Goal: Information Seeking & Learning: Learn about a topic

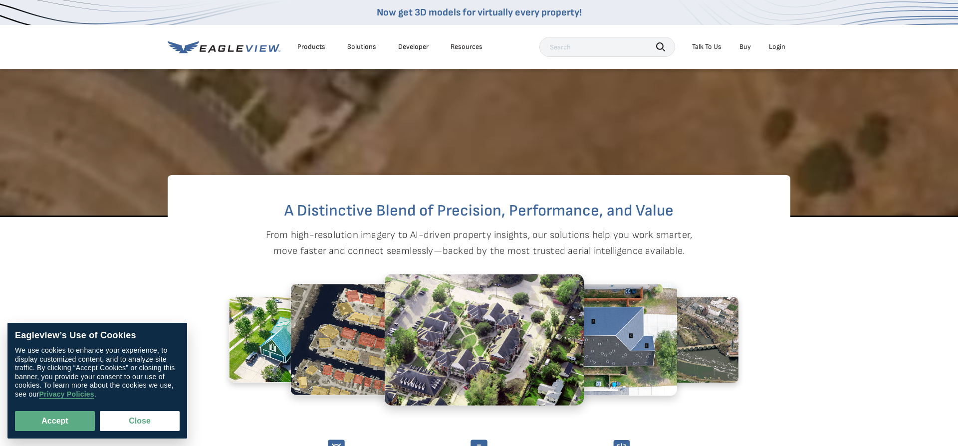
scroll to position [481, 0]
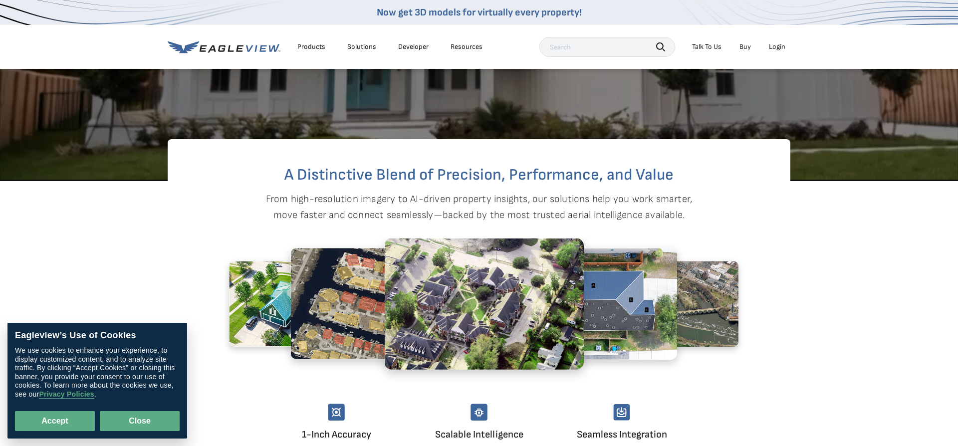
click at [164, 425] on button "Close" at bounding box center [140, 421] width 80 height 20
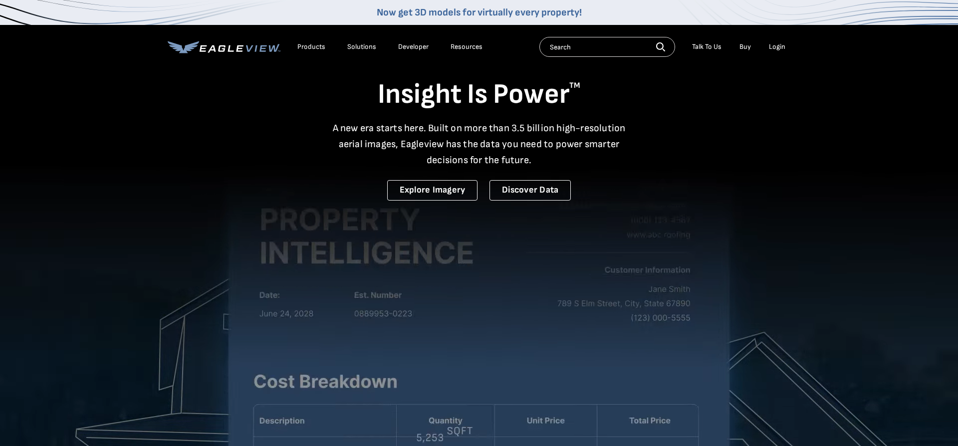
scroll to position [0, 0]
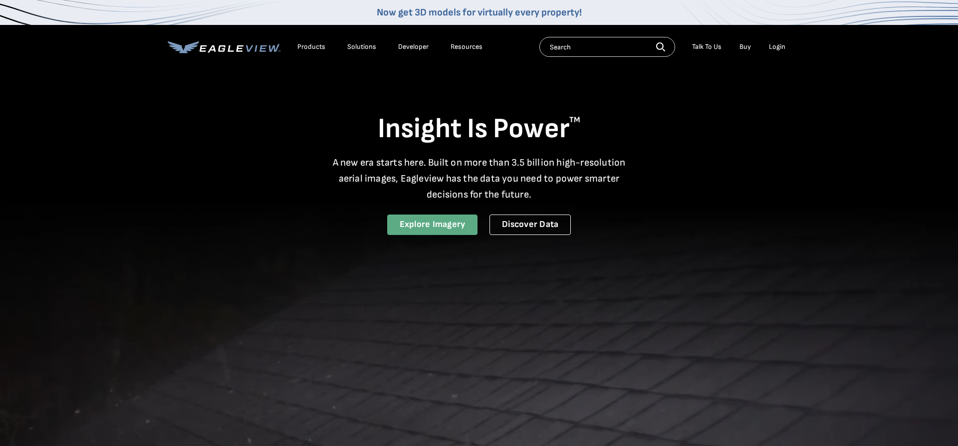
click at [454, 228] on link "Explore Imagery" at bounding box center [432, 225] width 91 height 20
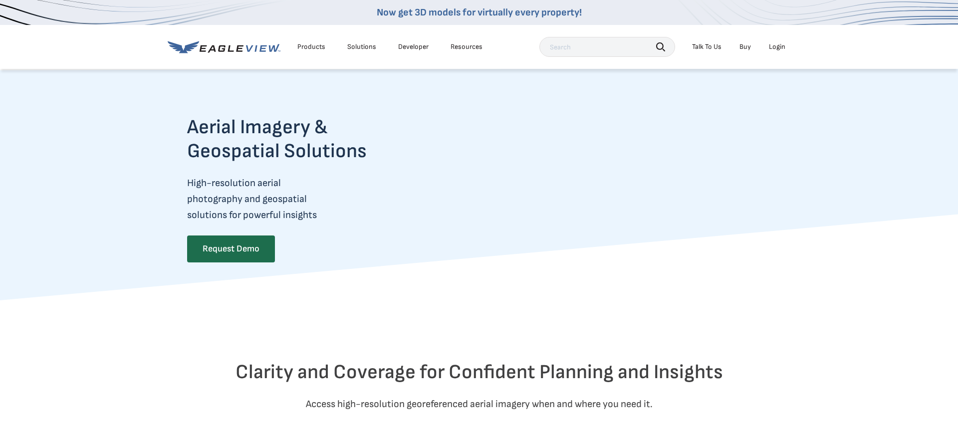
click at [516, 232] on video at bounding box center [602, 199] width 335 height 168
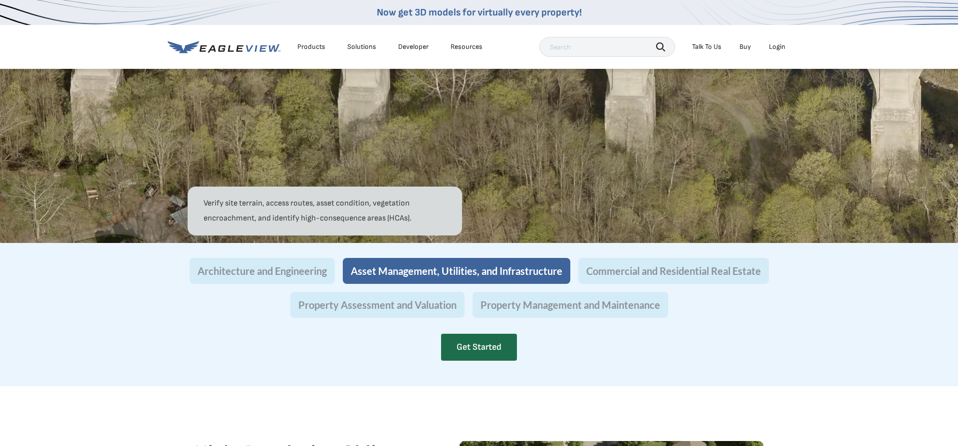
scroll to position [870, 0]
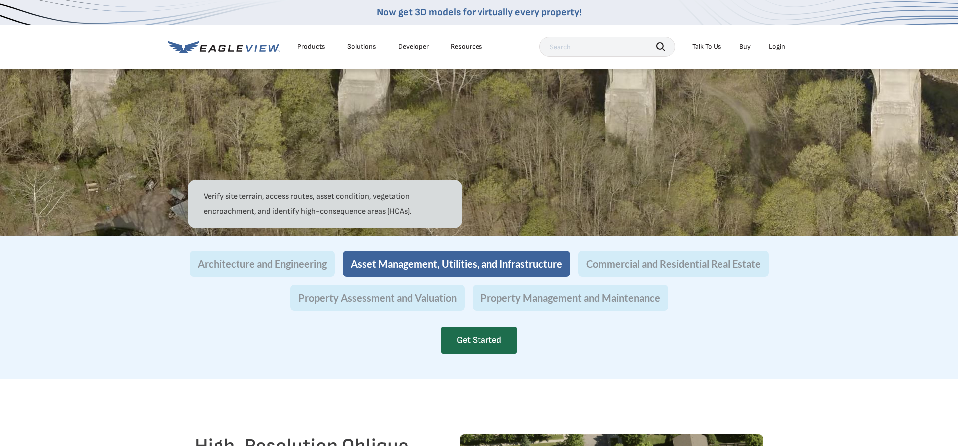
click at [310, 51] on li "Products" at bounding box center [311, 46] width 38 height 15
click at [307, 44] on div "Products" at bounding box center [311, 46] width 28 height 9
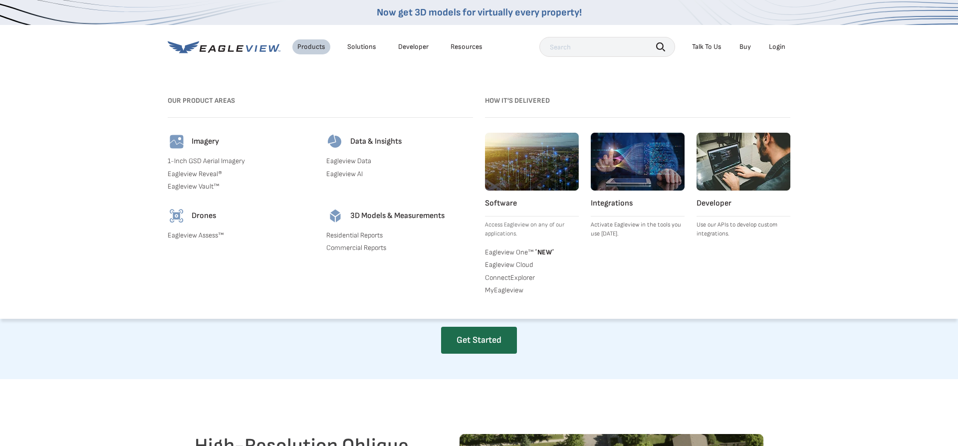
click at [194, 159] on link "1-Inch GSD Aerial Imagery" at bounding box center [241, 161] width 147 height 9
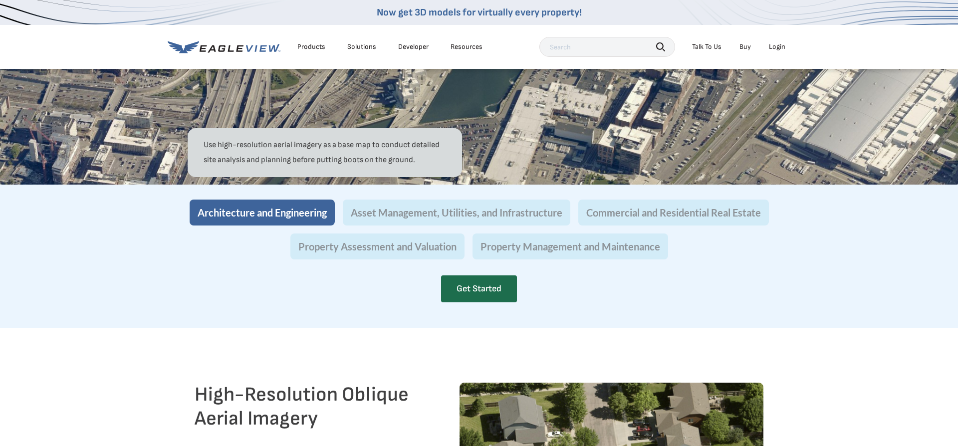
scroll to position [870, 0]
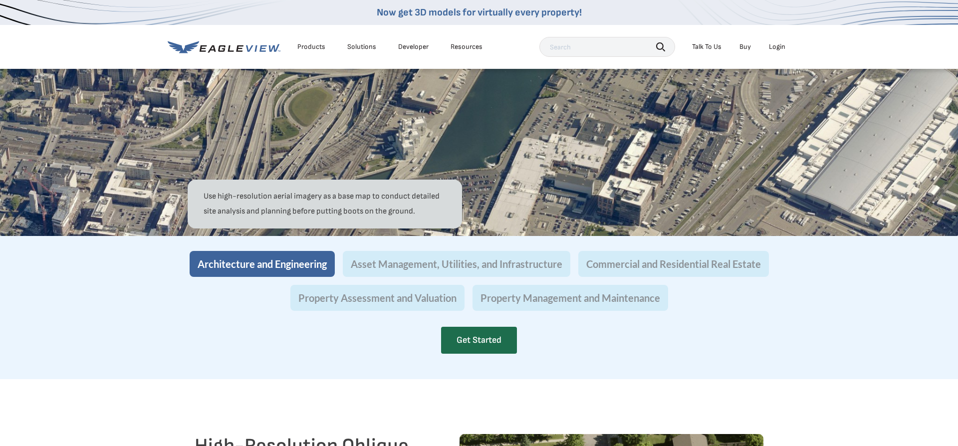
click at [312, 47] on div "Products" at bounding box center [311, 46] width 28 height 9
